Goal: Navigation & Orientation: Find specific page/section

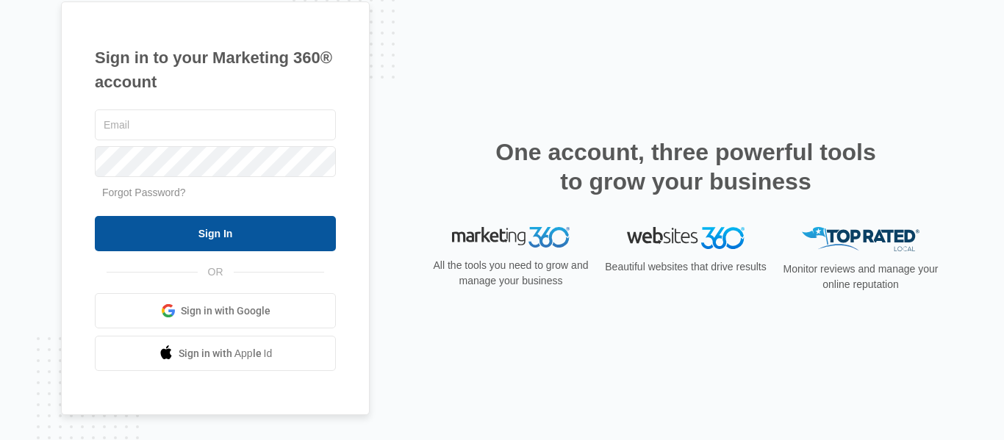
type input "[PERSON_NAME][EMAIL_ADDRESS][DOMAIN_NAME]"
click at [218, 235] on input "Sign In" at bounding box center [215, 233] width 241 height 35
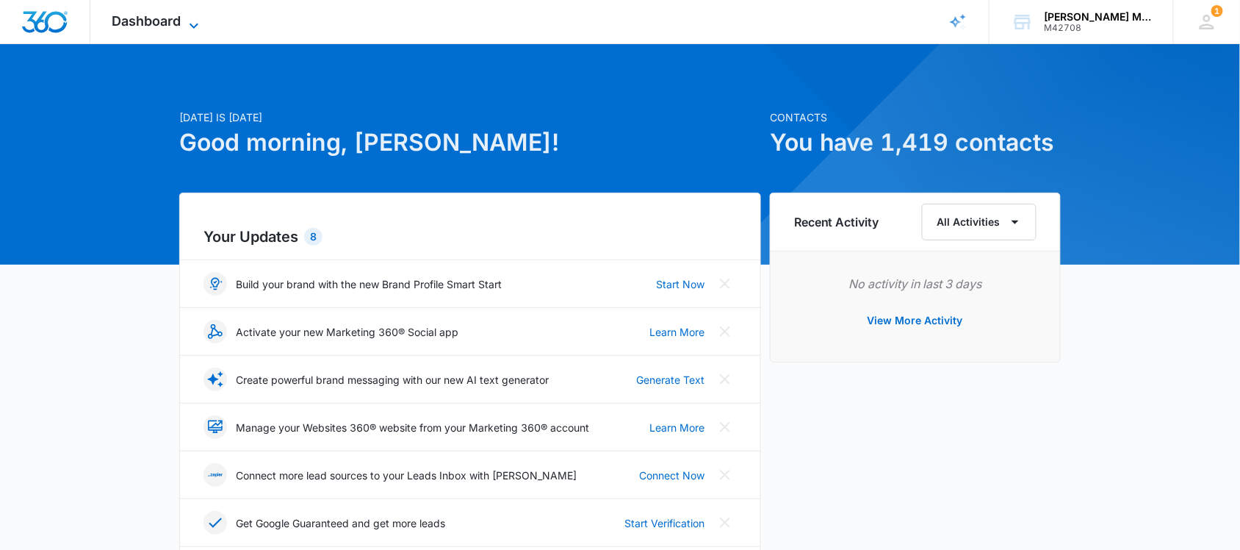
click at [152, 13] on span "Dashboard" at bounding box center [146, 20] width 69 height 15
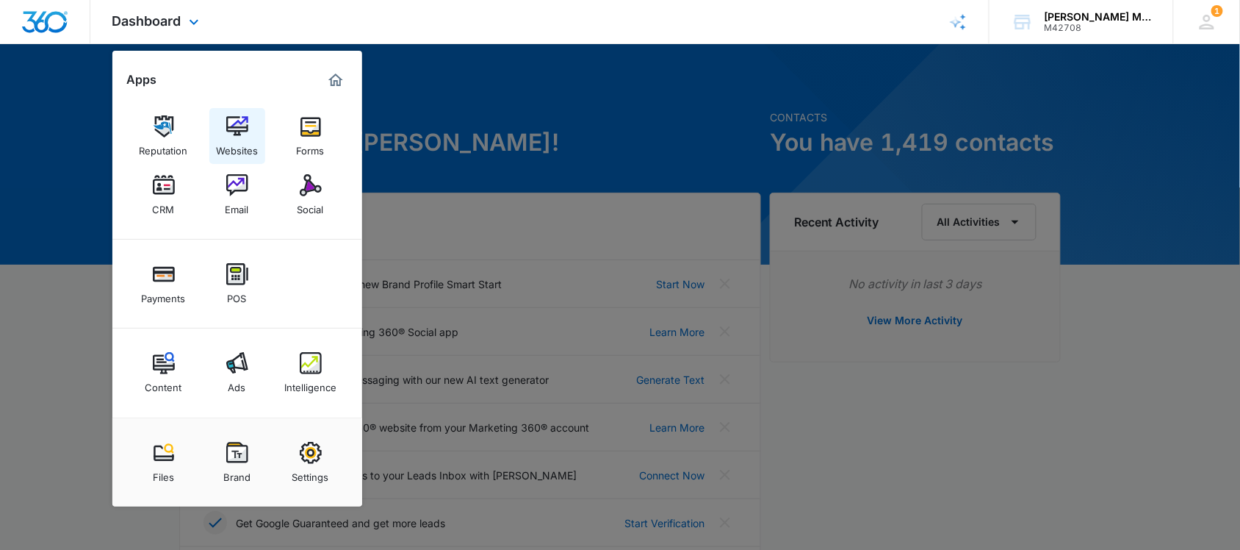
click at [247, 132] on img at bounding box center [237, 126] width 22 height 22
